Goal: Use online tool/utility: Utilize a website feature to perform a specific function

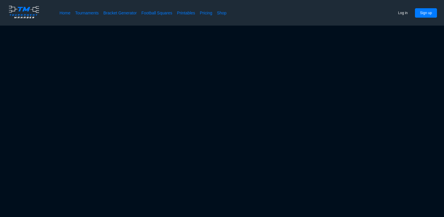
scroll to position [45, 0]
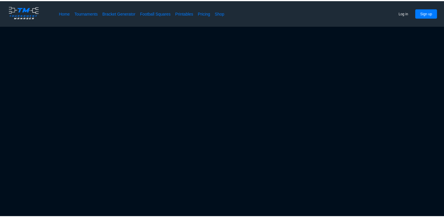
scroll to position [45, 0]
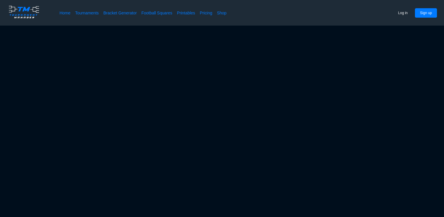
scroll to position [16, 0]
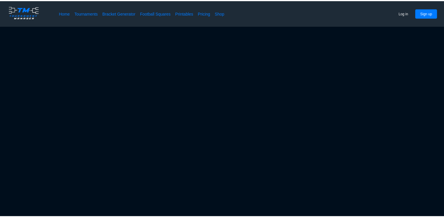
scroll to position [41, 0]
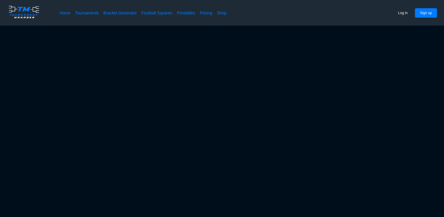
scroll to position [16, 0]
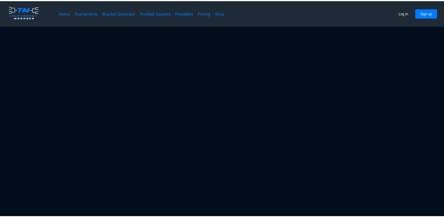
scroll to position [16, 0]
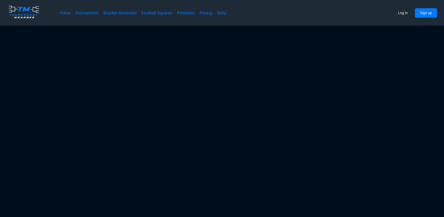
scroll to position [16, 0]
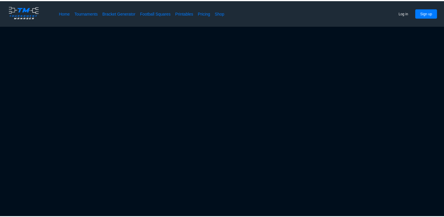
scroll to position [41, 0]
